Goal: Information Seeking & Learning: Understand process/instructions

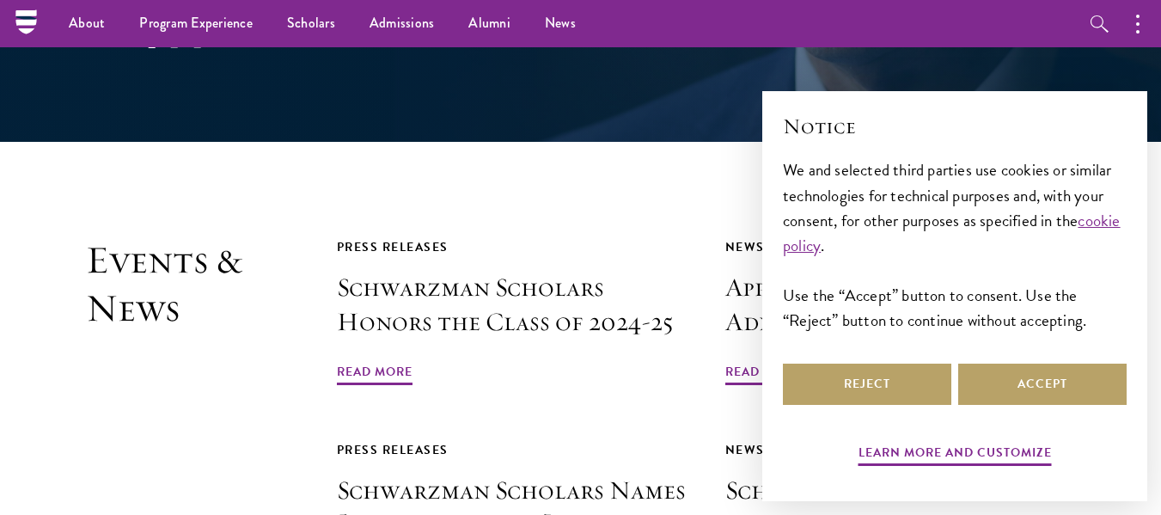
scroll to position [3712, 0]
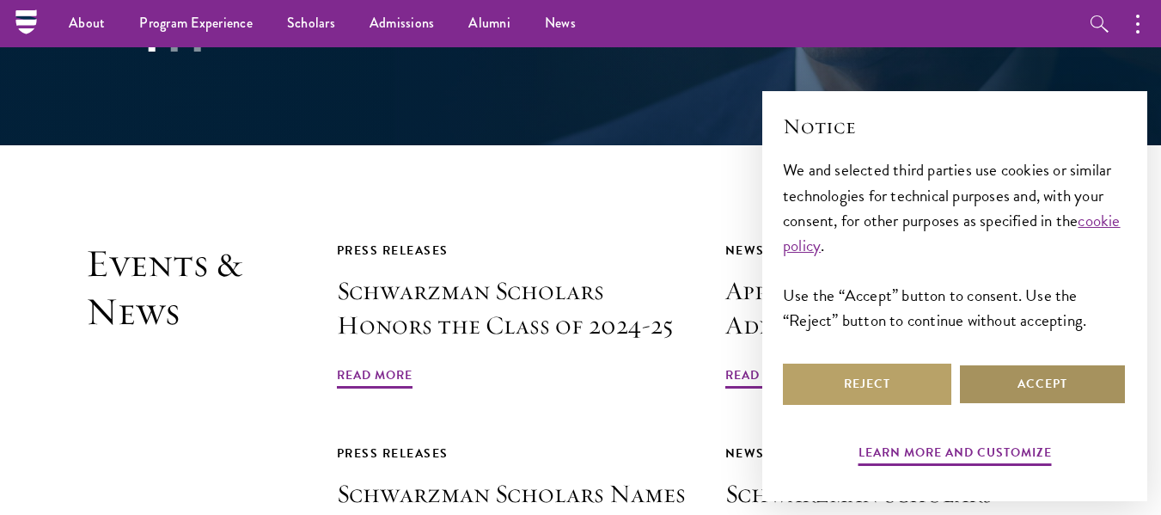
click at [994, 368] on button "Accept" at bounding box center [1042, 383] width 168 height 41
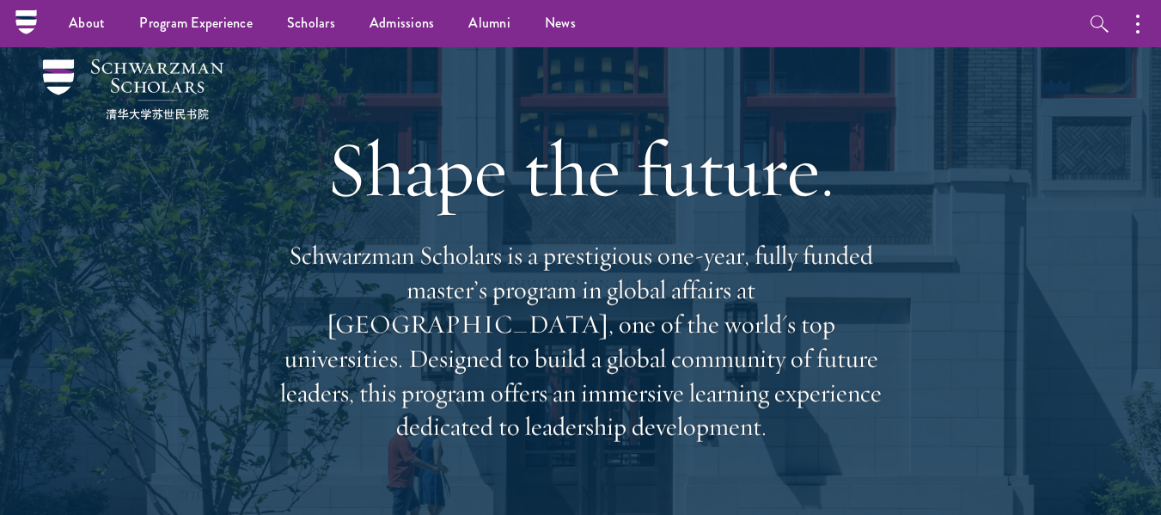
scroll to position [0, 0]
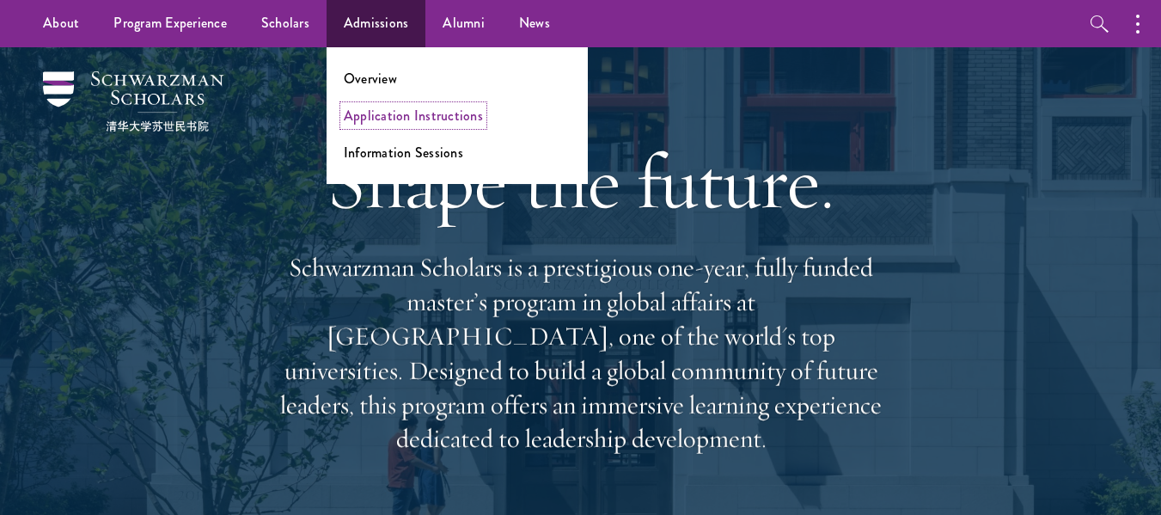
click at [386, 119] on link "Application Instructions" at bounding box center [413, 116] width 139 height 20
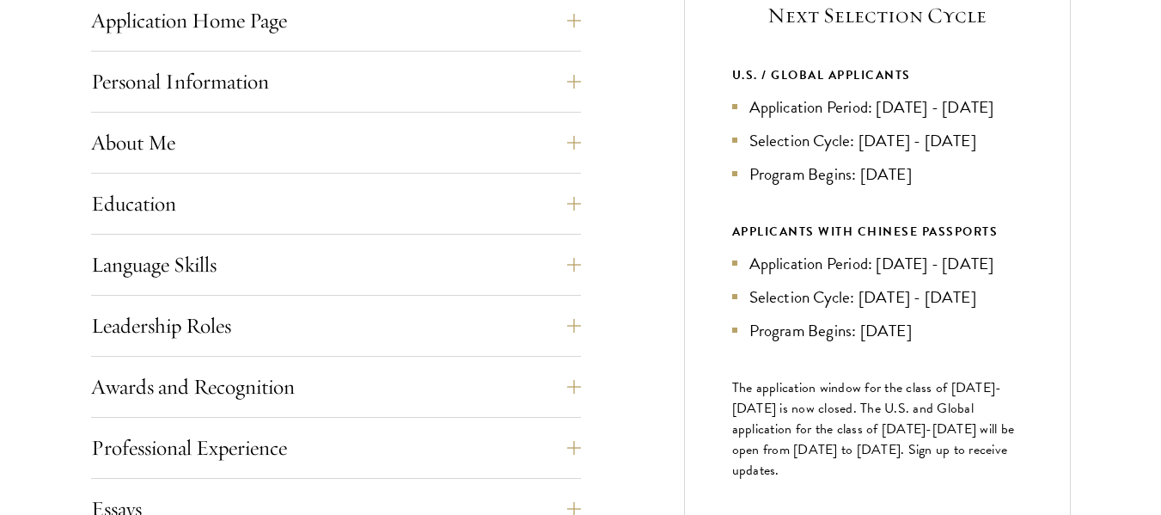
scroll to position [748, 0]
